Goal: Task Accomplishment & Management: Manage account settings

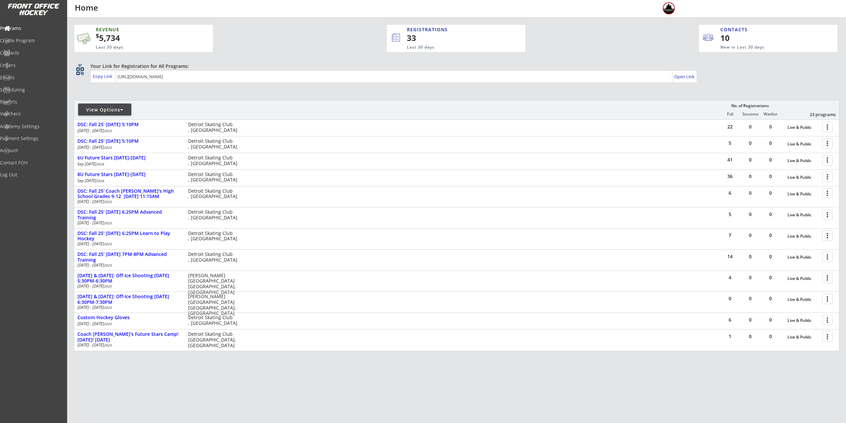
click at [91, 111] on div "View Options" at bounding box center [104, 109] width 53 height 7
select select ""Upcoming Programs""
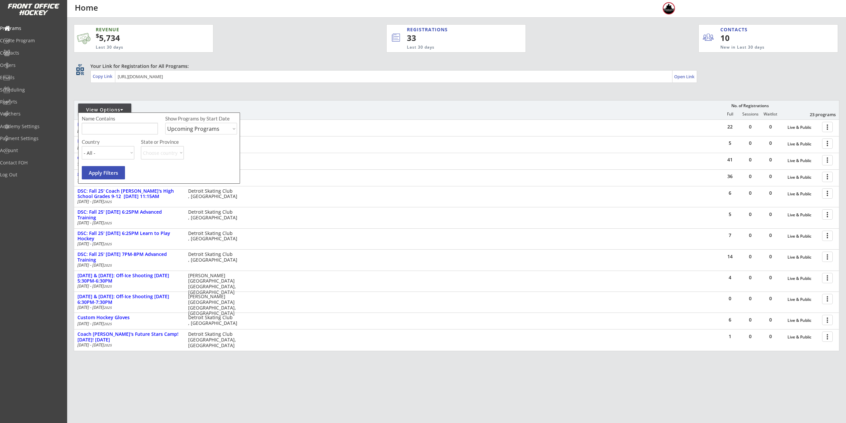
click at [206, 107] on div at bounding box center [152, 112] width 156 height 12
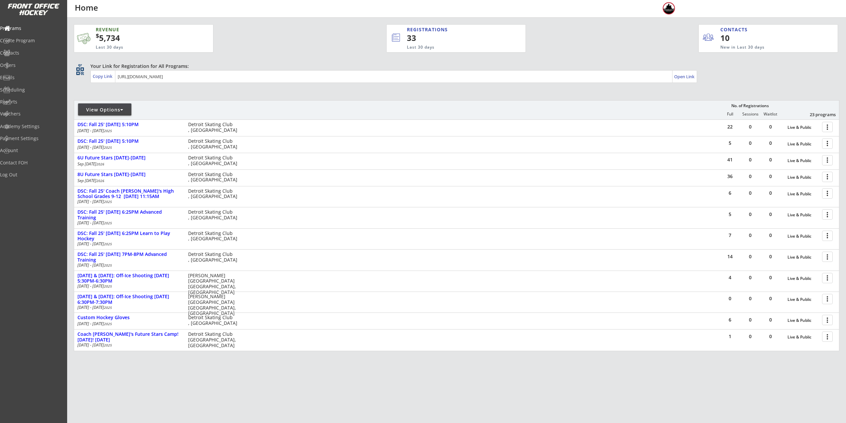
click at [103, 112] on div "View Options" at bounding box center [104, 109] width 53 height 7
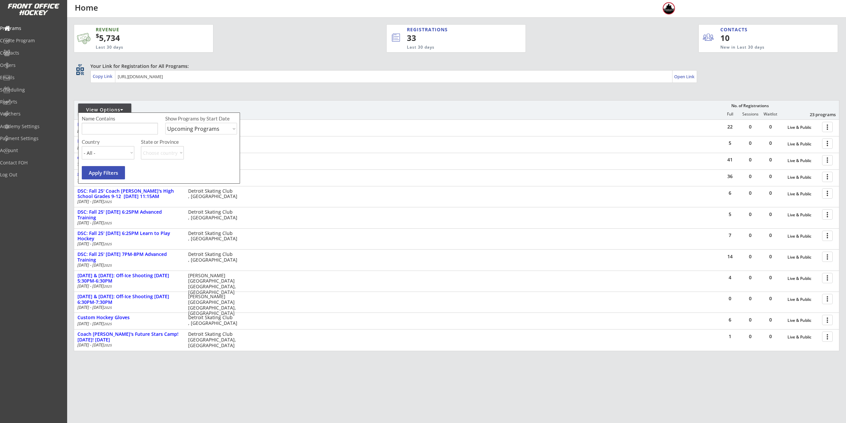
click at [109, 126] on input "input" at bounding box center [120, 129] width 76 height 12
type input "walk"
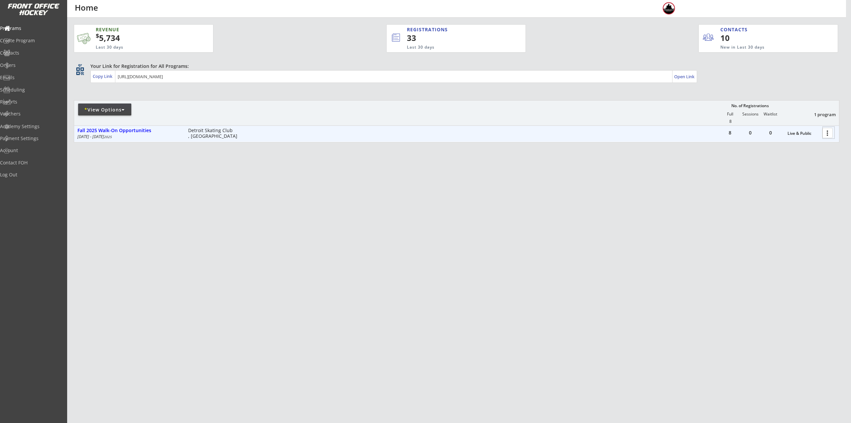
click at [830, 130] on div at bounding box center [829, 133] width 12 height 12
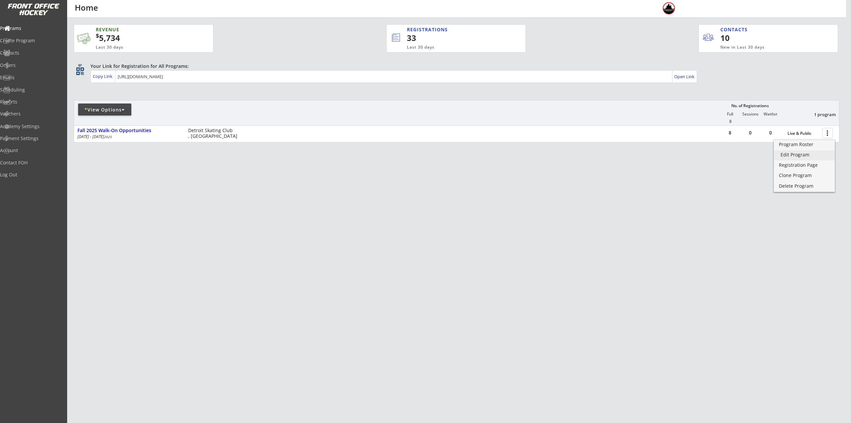
click at [808, 155] on div "Edit Program" at bounding box center [805, 154] width 48 height 5
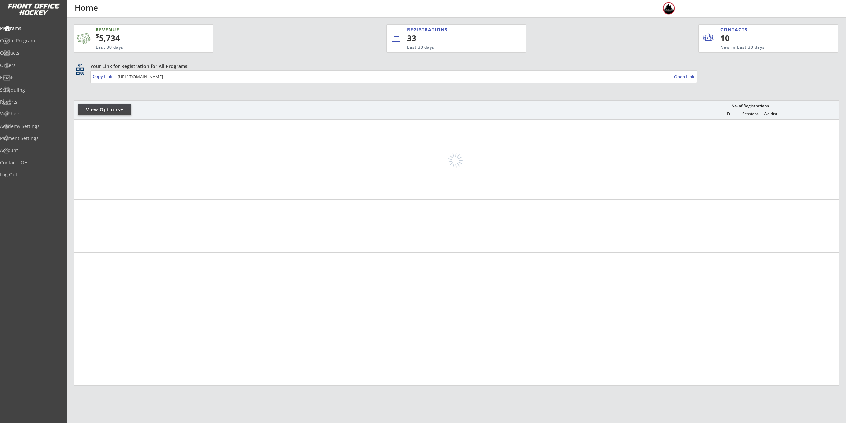
click at [100, 105] on div "View Options" at bounding box center [104, 109] width 53 height 12
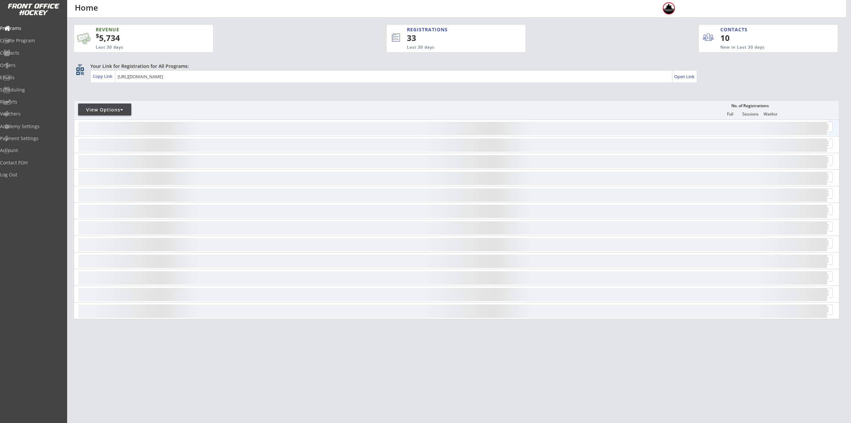
select select ""Upcoming Programs""
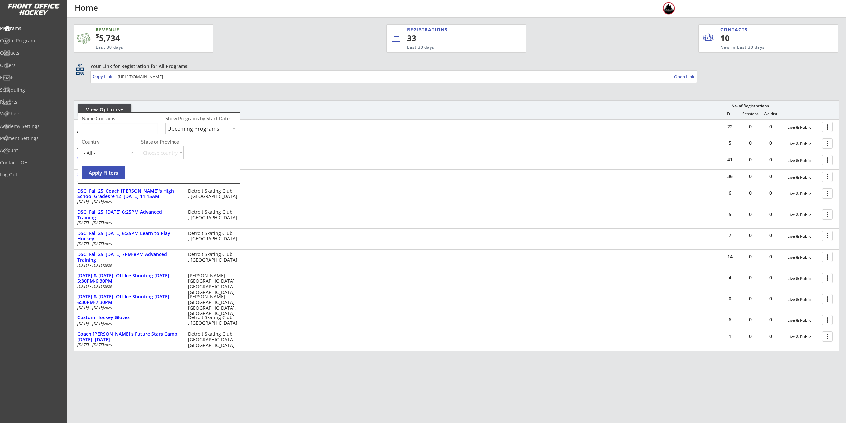
click at [107, 128] on input "input" at bounding box center [120, 129] width 76 height 12
type input "walk"
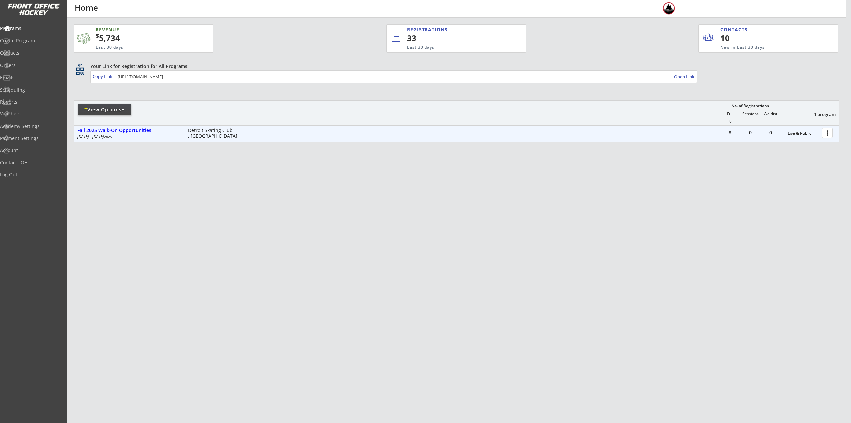
click at [830, 133] on div at bounding box center [829, 133] width 12 height 12
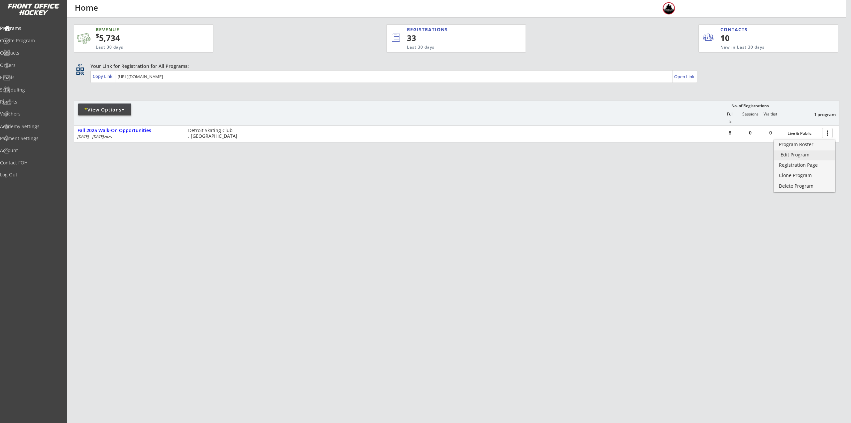
click at [821, 160] on div "Program Roster Edit Program Registration Page Clone Program Delete Program" at bounding box center [805, 166] width 62 height 52
click at [821, 162] on link "Registration Page" at bounding box center [804, 166] width 61 height 10
